Goal: Find specific page/section: Find specific page/section

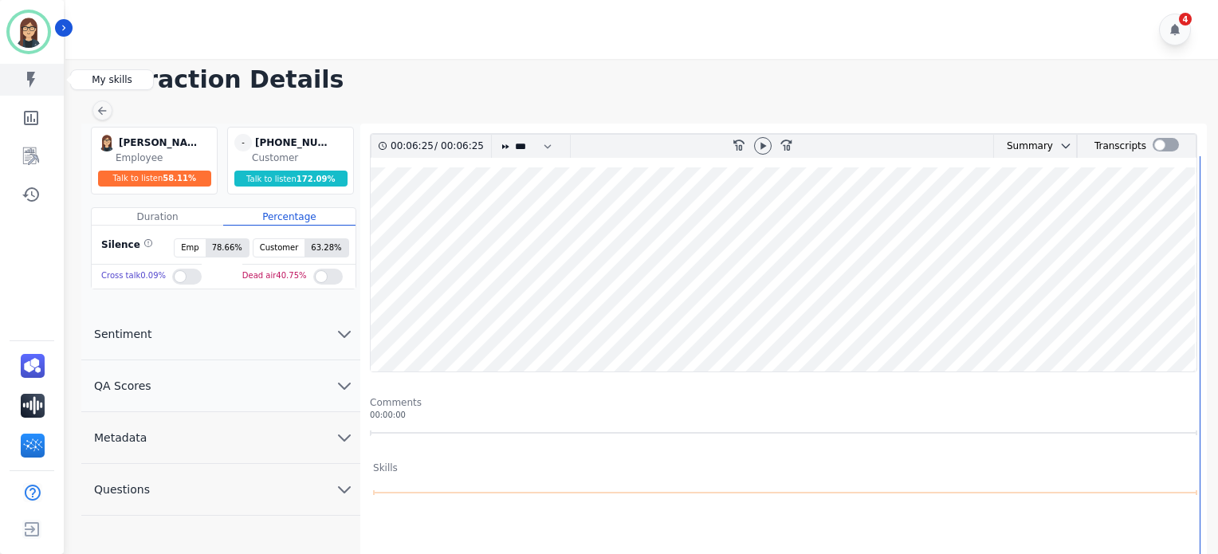
click at [32, 78] on icon "Sidebar" at bounding box center [31, 80] width 8 height 16
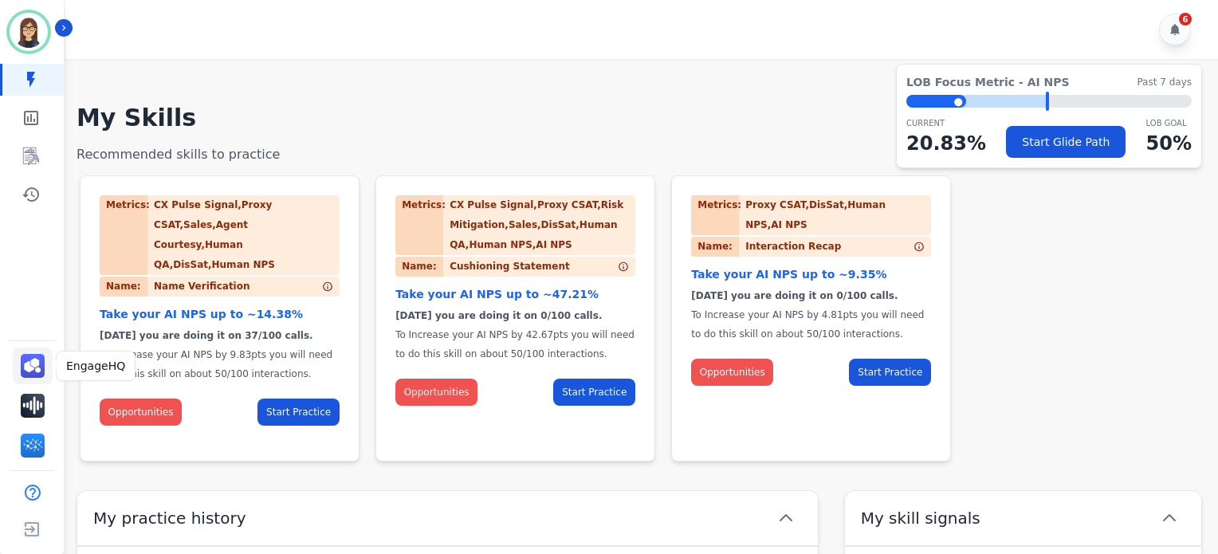
click at [26, 366] on img "Sidebar" at bounding box center [33, 366] width 24 height 24
click at [29, 443] on img "Sidebar" at bounding box center [33, 446] width 24 height 24
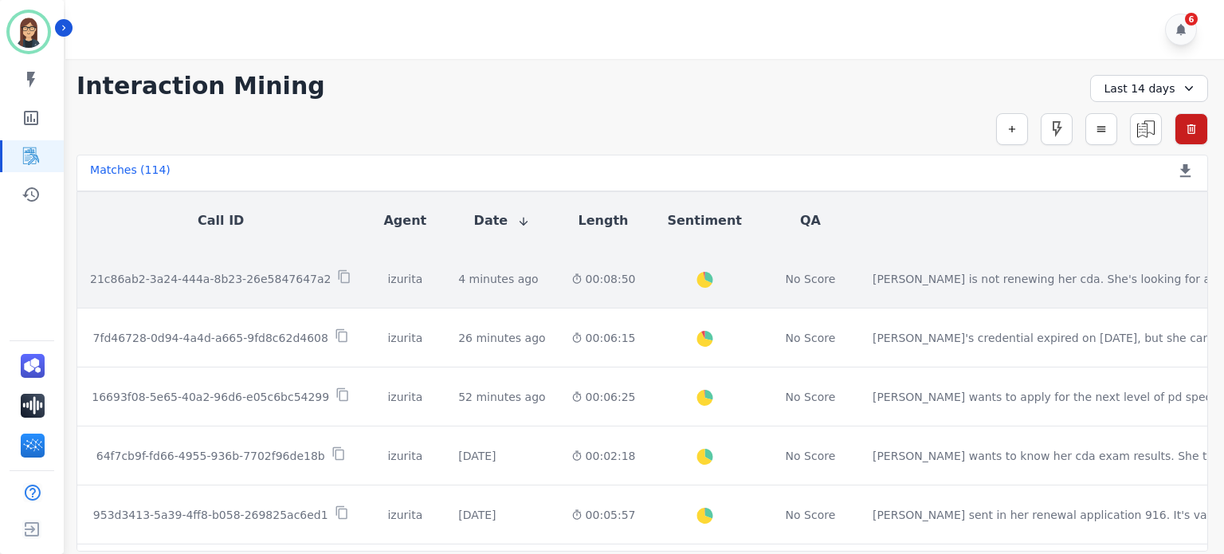
click at [253, 275] on p "21c86ab2-3a24-444a-8b23-26e5847647a2" at bounding box center [210, 279] width 241 height 16
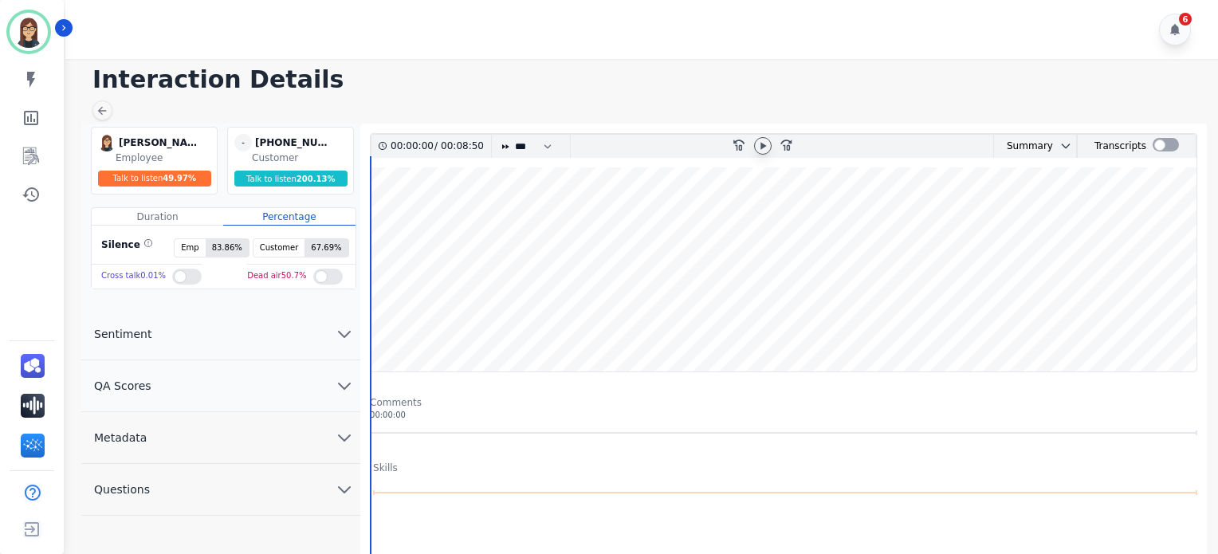
click at [763, 152] on div at bounding box center [763, 146] width 18 height 18
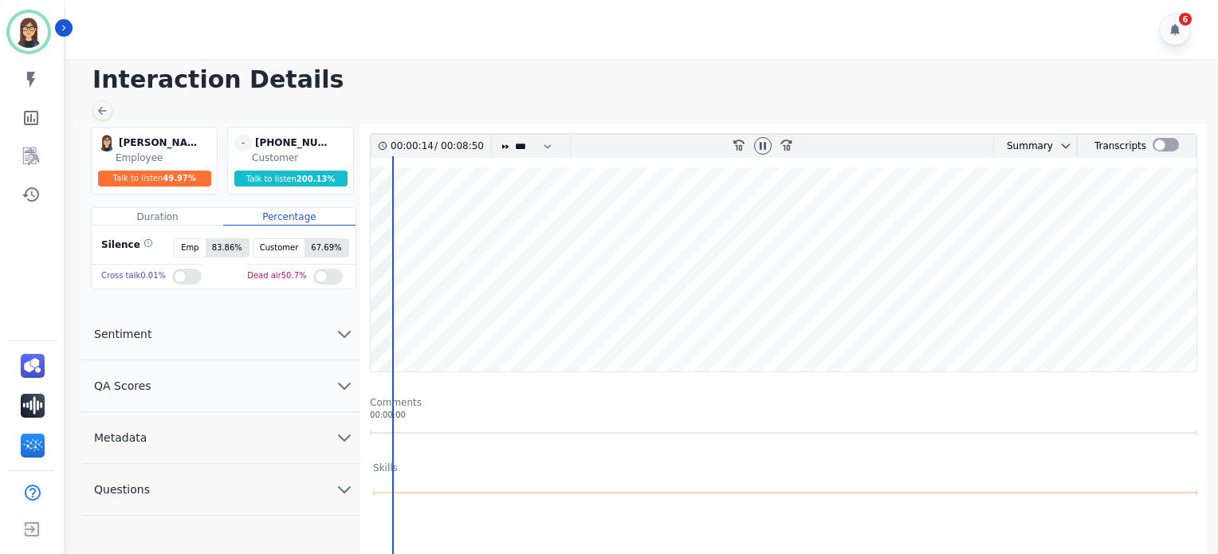
click at [896, 284] on wave at bounding box center [784, 269] width 826 height 204
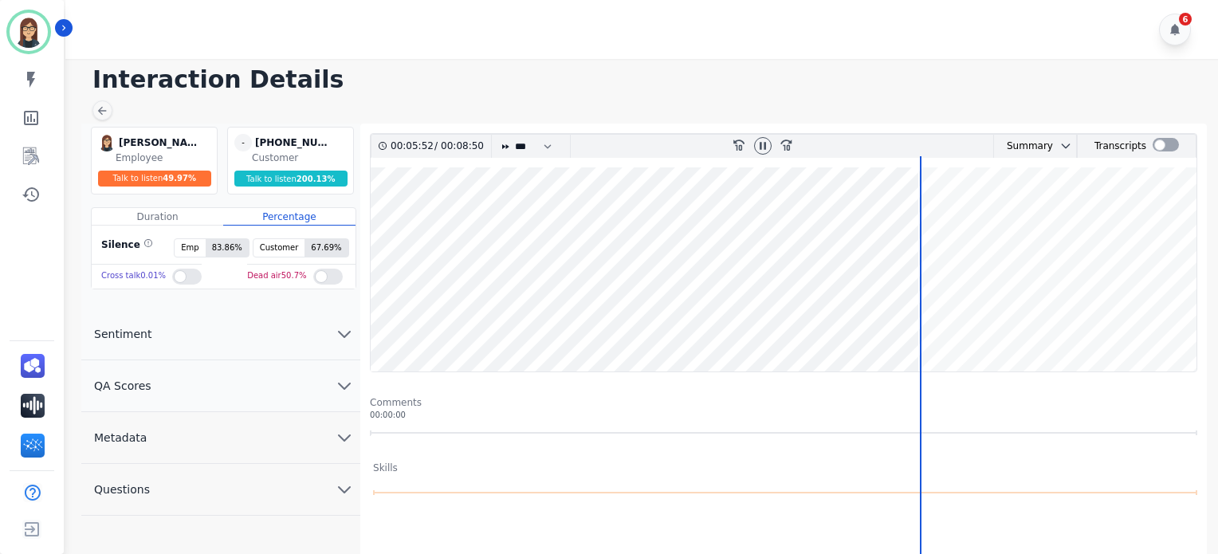
click at [953, 312] on wave at bounding box center [784, 269] width 826 height 204
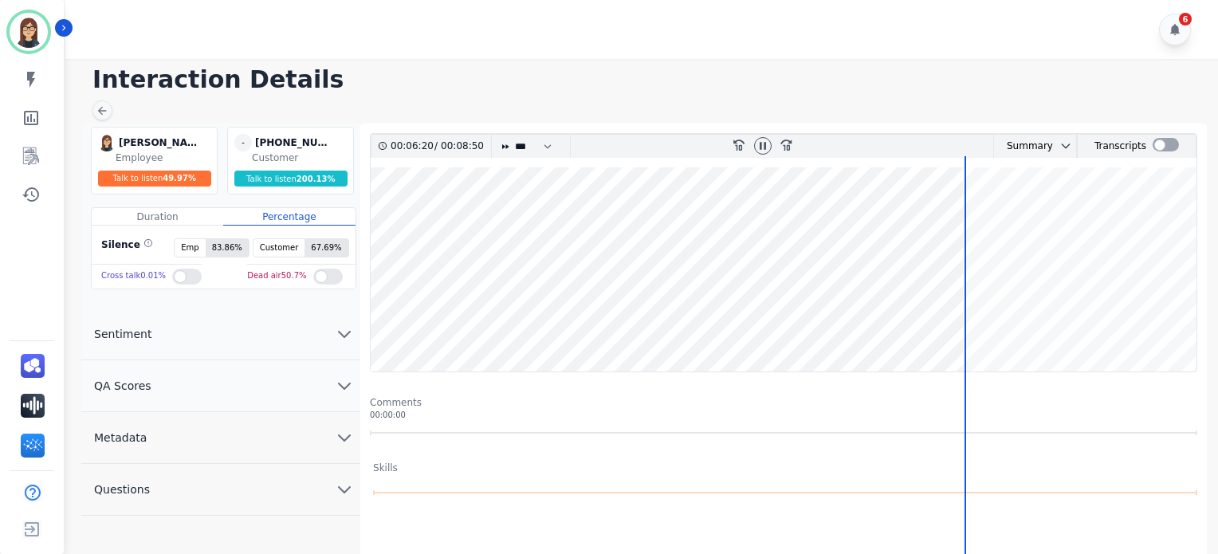
click at [1113, 314] on wave at bounding box center [784, 269] width 826 height 204
